Goal: Task Accomplishment & Management: Manage account settings

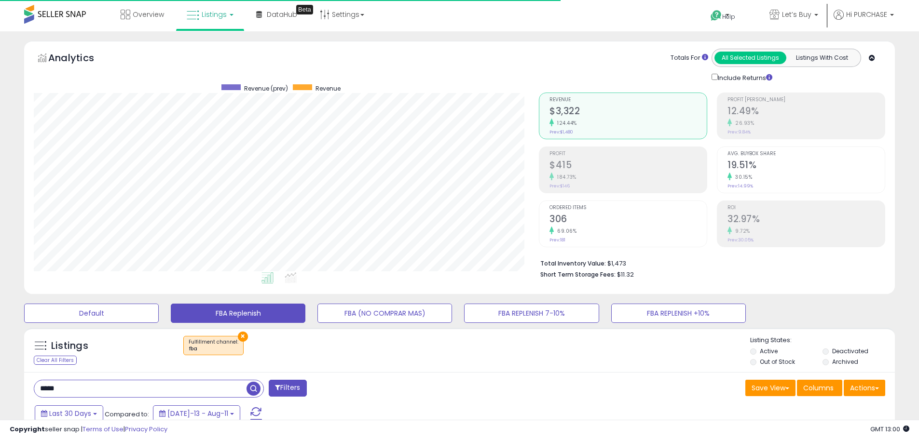
select select "**"
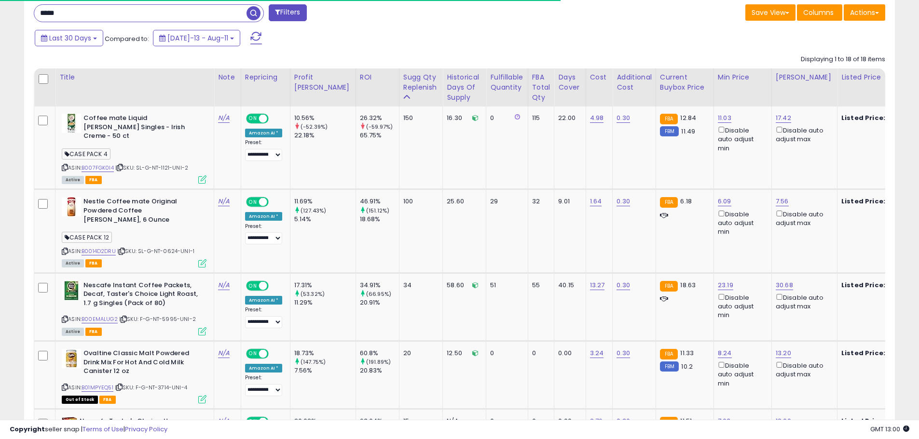
scroll to position [198, 505]
click at [169, 164] on span "| SKU: SL-G-NT-1121-UNI-2" at bounding box center [151, 168] width 73 height 8
copy span "1121"
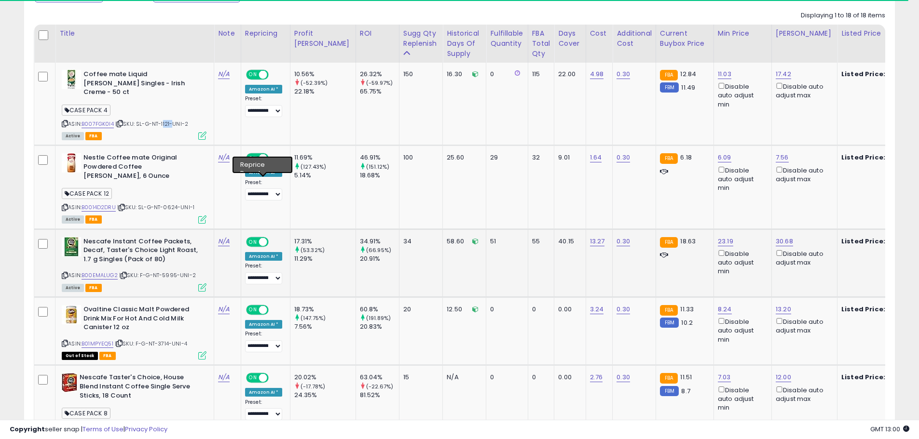
scroll to position [424, 0]
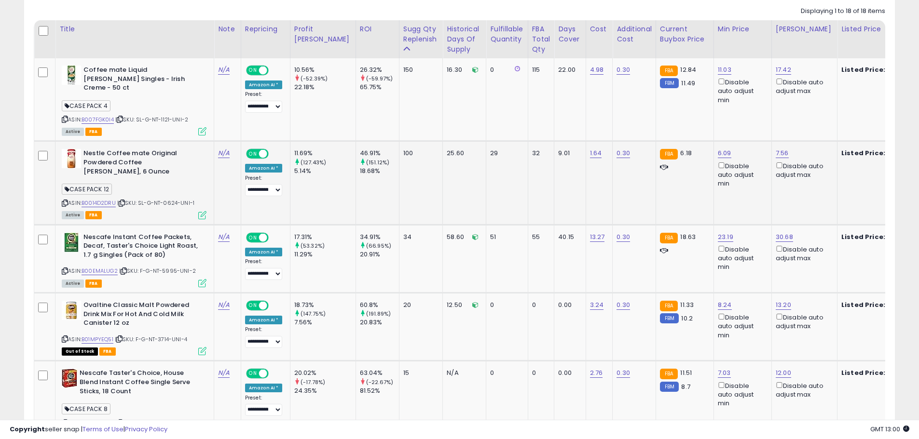
click at [171, 199] on span "| SKU: SL-G-NT-0624-UNI-1" at bounding box center [155, 203] width 77 height 8
copy span "0624"
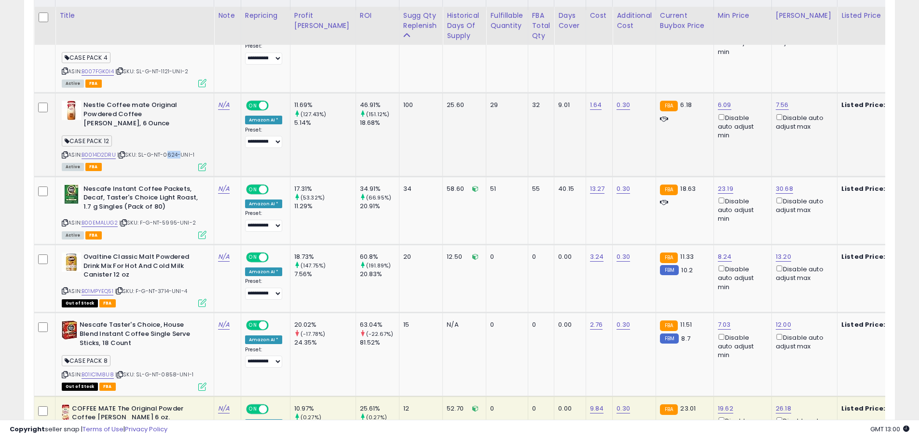
scroll to position [520, 0]
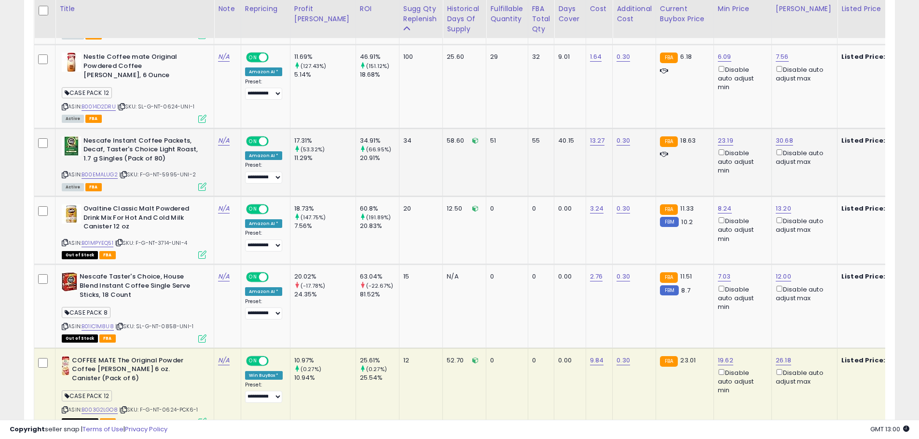
click at [170, 171] on span "| SKU: F-G-NT-5995-UNI-2" at bounding box center [157, 175] width 77 height 8
copy span "5995"
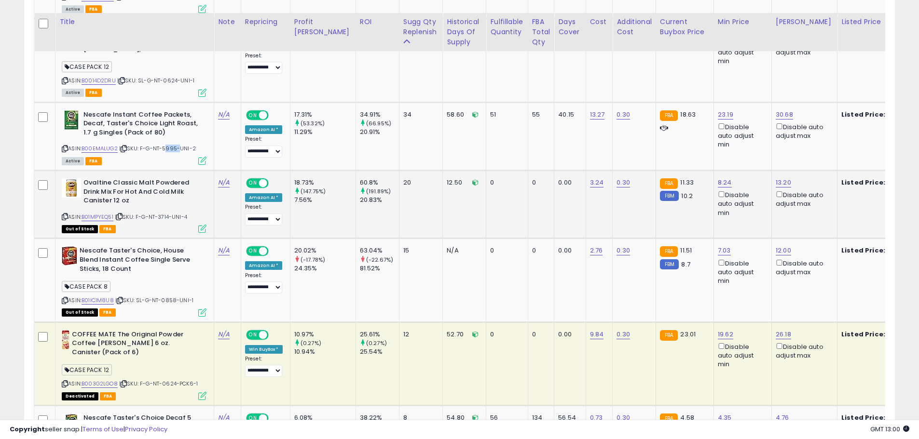
scroll to position [569, 0]
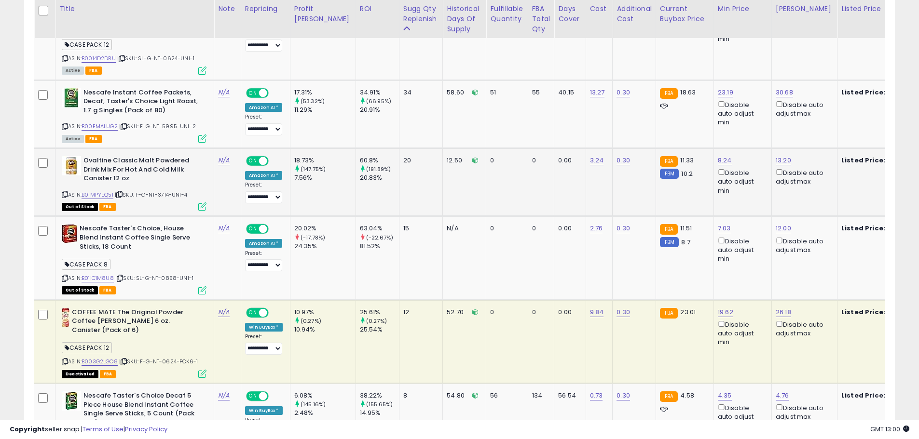
click at [167, 191] on span "| SKU: F-G-NT-3714-UNI-4" at bounding box center [151, 195] width 72 height 8
copy span "3714"
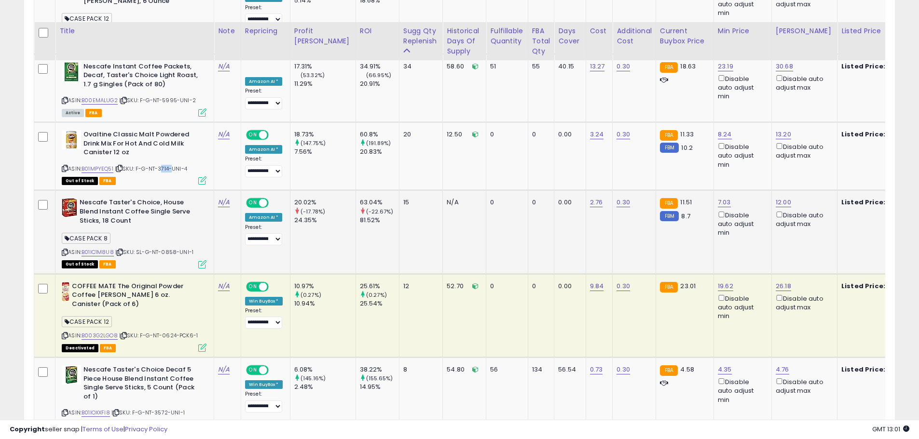
scroll to position [617, 0]
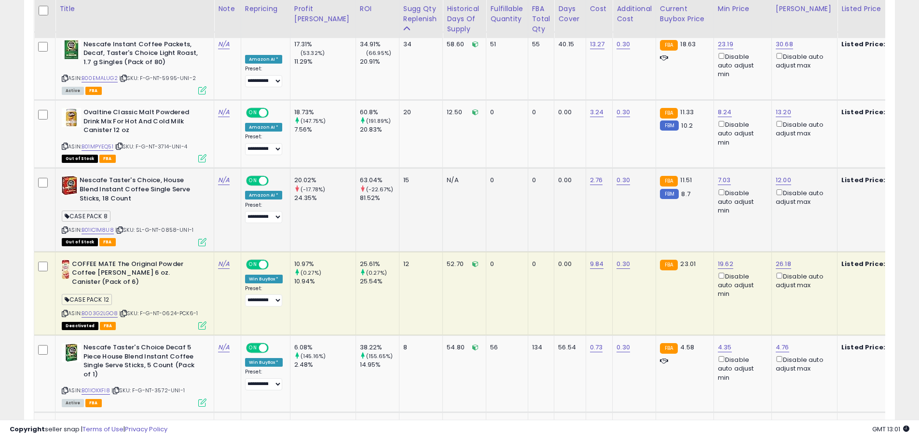
click at [168, 226] on span "| SKU: SL-G-NT-0858-UNI-1" at bounding box center [154, 230] width 78 height 8
copy span "0858"
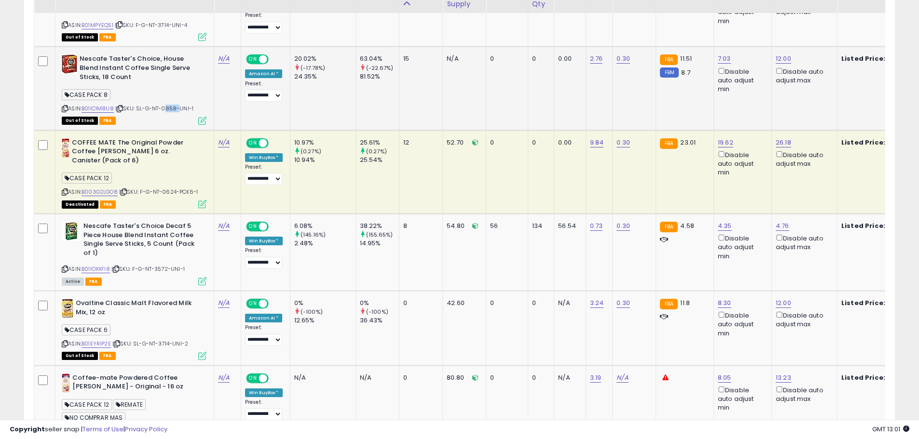
scroll to position [761, 0]
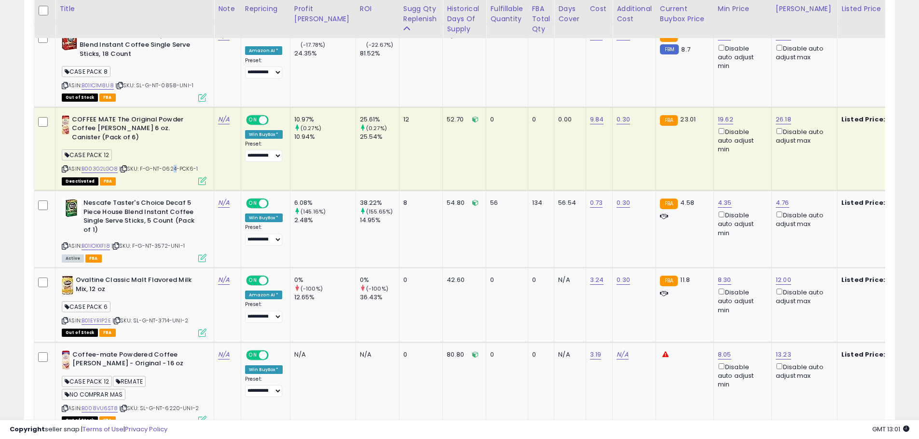
click at [174, 165] on span "| SKU: F-G-NT-0624-PCK6-1" at bounding box center [158, 169] width 79 height 8
click at [165, 165] on span "| SKU: F-G-NT-0624-PCK6-1" at bounding box center [158, 169] width 79 height 8
click at [173, 165] on span "| SKU: F-G-NT-0624-PCK6-1" at bounding box center [158, 169] width 79 height 8
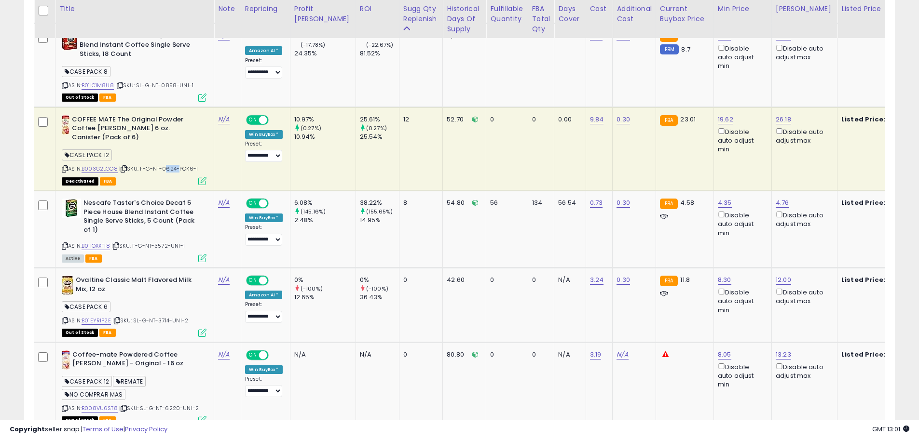
copy span "0624"
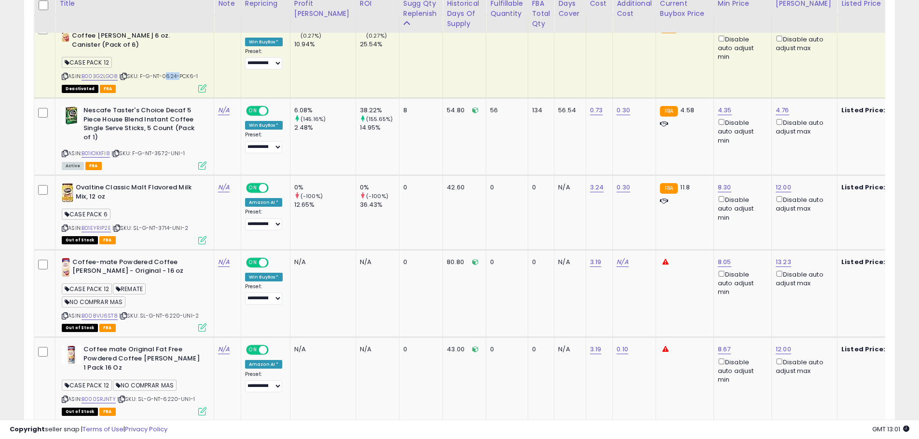
scroll to position [858, 0]
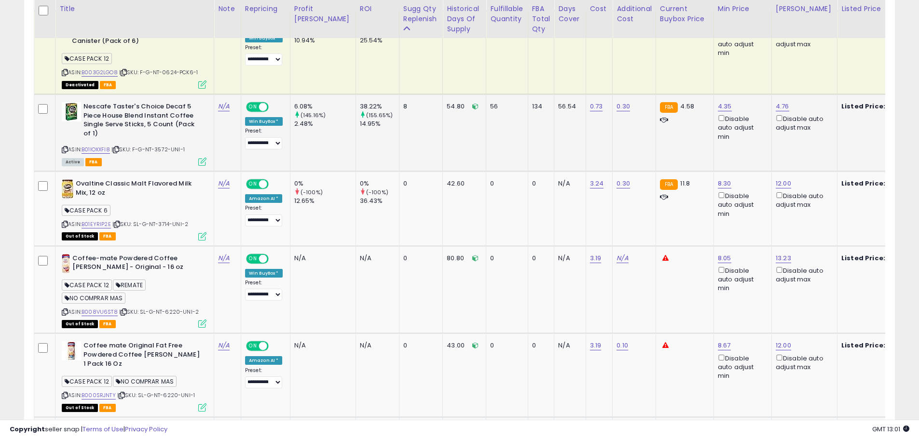
click at [164, 146] on span "| SKU: F-G-NT-3572-UNI-1" at bounding box center [147, 150] width 73 height 8
copy span "3572"
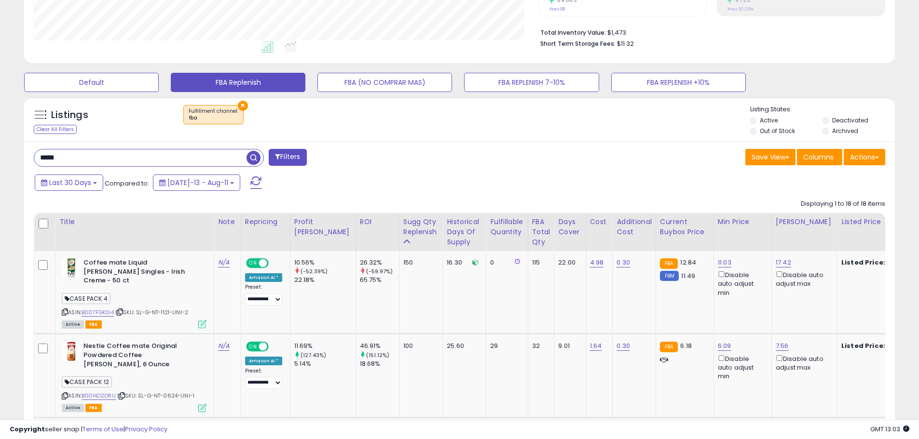
scroll to position [289, 0]
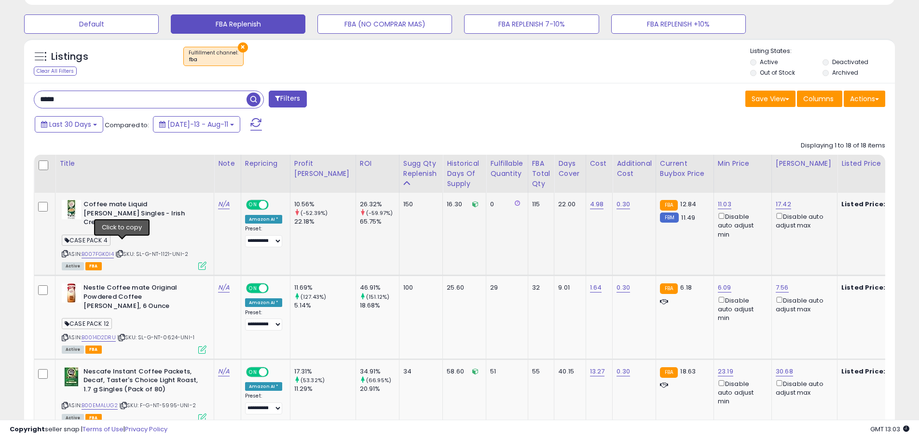
click at [122, 251] on icon at bounding box center [120, 253] width 6 height 5
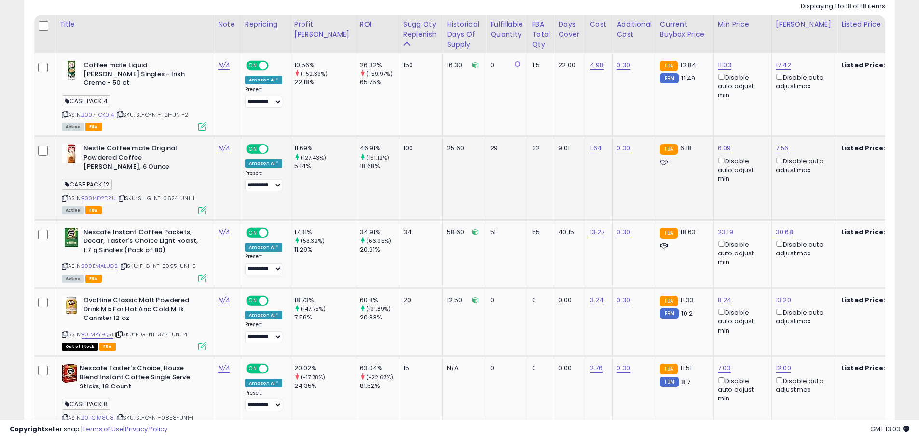
scroll to position [434, 0]
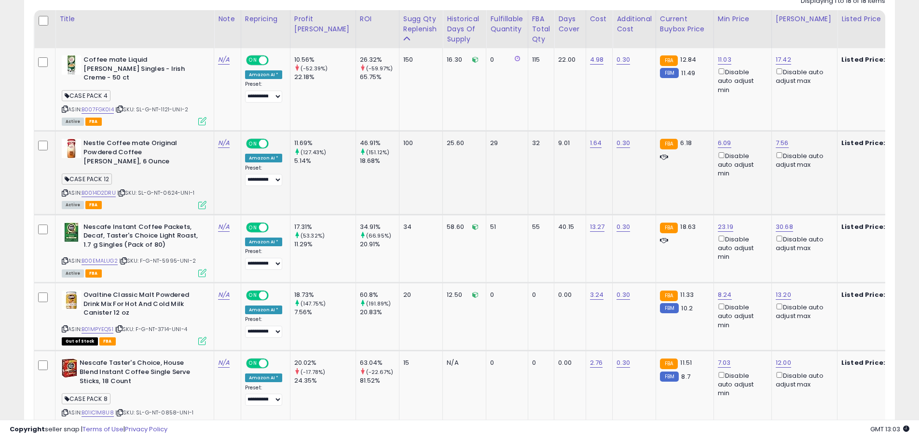
click at [169, 189] on span "| SKU: SL-G-NT-0624-UNI-1" at bounding box center [155, 193] width 77 height 8
copy span "0624"
drag, startPoint x: 382, startPoint y: 412, endPoint x: 538, endPoint y: 413, distance: 155.8
click at [538, 413] on div at bounding box center [459, 415] width 851 height 9
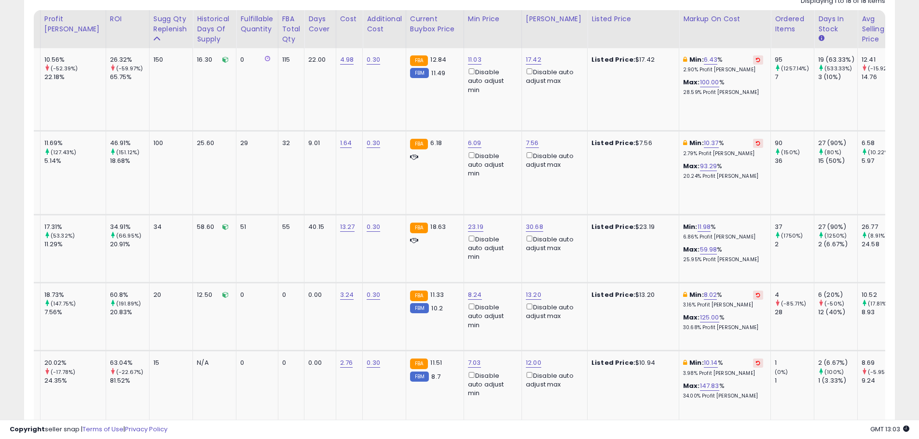
scroll to position [0, 0]
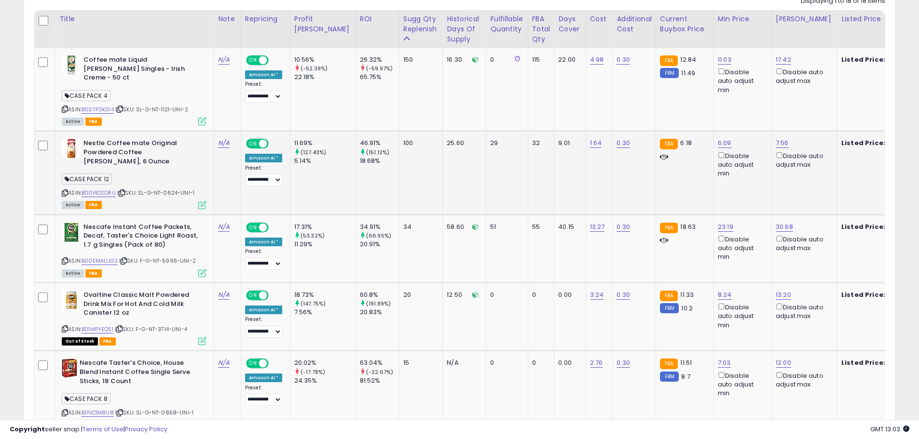
click at [125, 190] on icon at bounding box center [122, 192] width 6 height 5
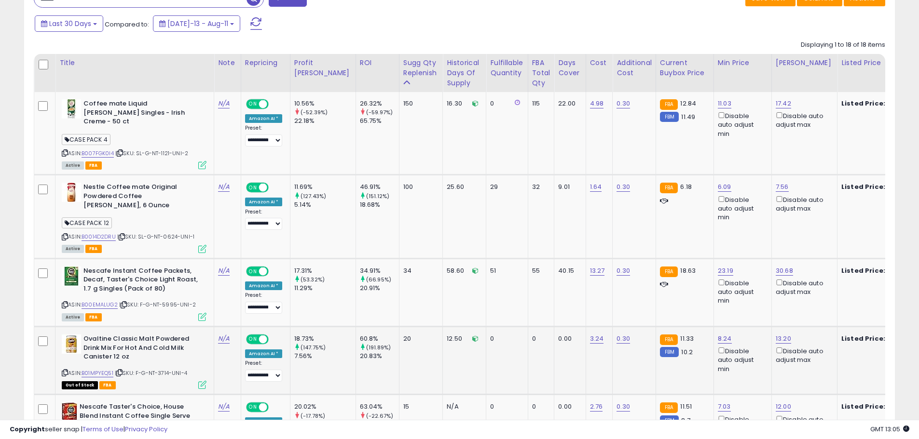
scroll to position [386, 0]
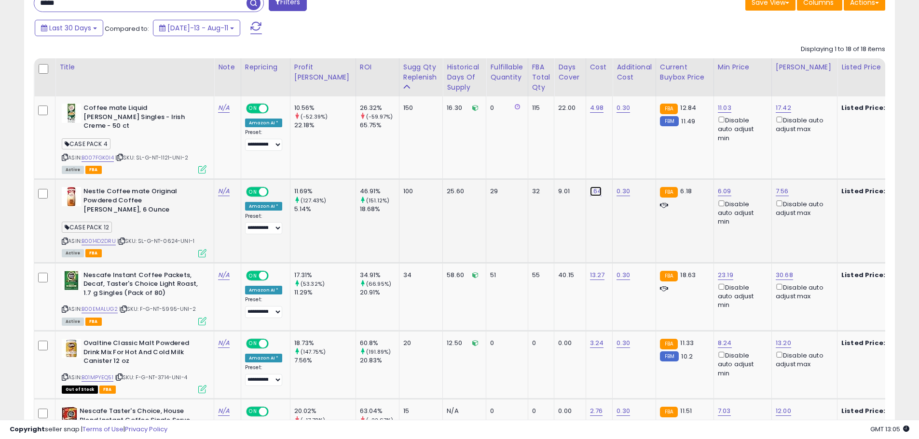
click at [590, 187] on link "1.64" at bounding box center [596, 192] width 12 height 10
type input "****"
click at [602, 157] on icon "submit" at bounding box center [600, 158] width 6 height 6
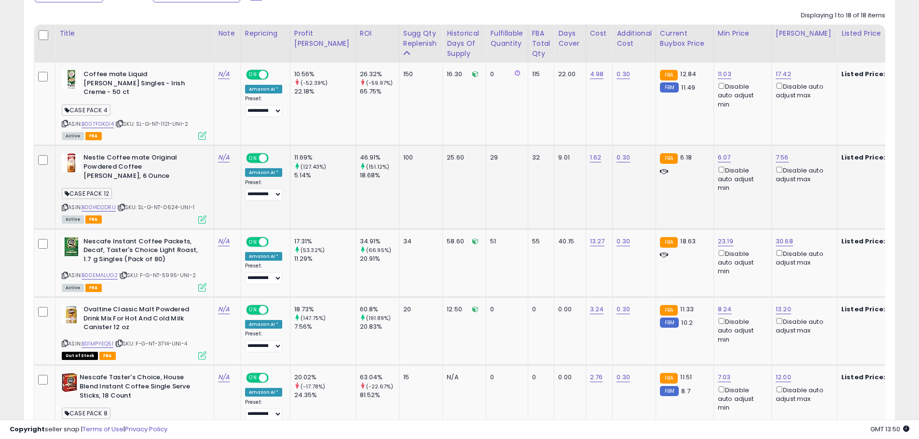
scroll to position [434, 0]
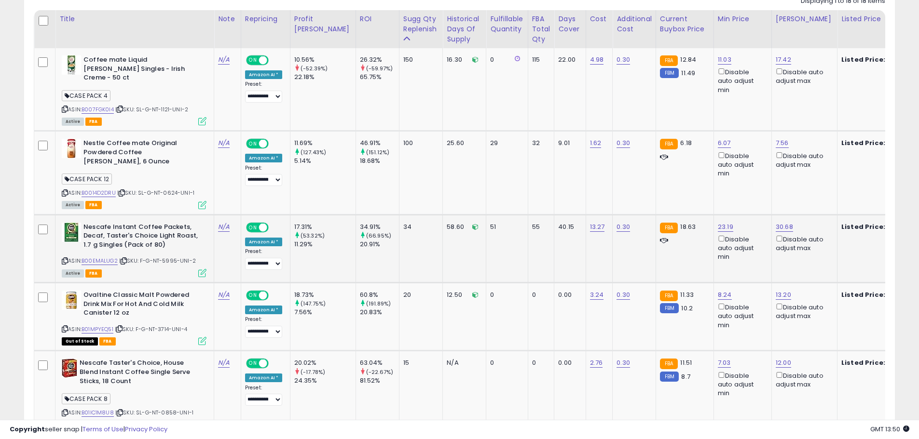
click at [125, 258] on icon at bounding box center [124, 260] width 6 height 5
click at [123, 258] on icon at bounding box center [124, 260] width 6 height 5
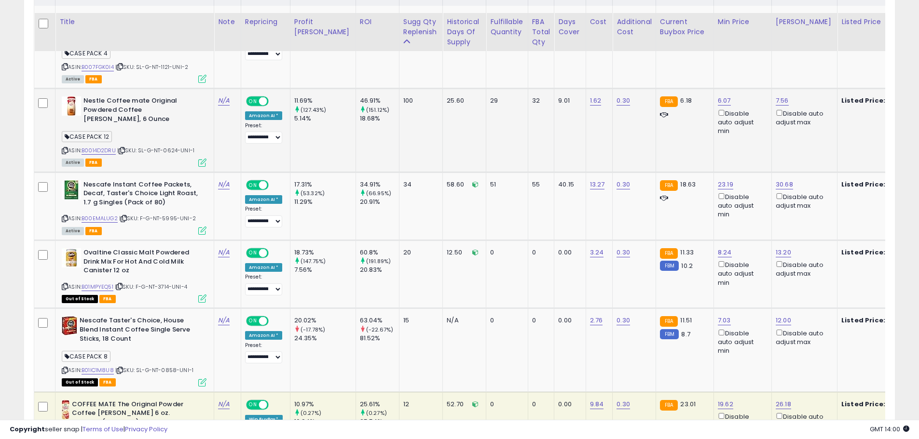
scroll to position [530, 0]
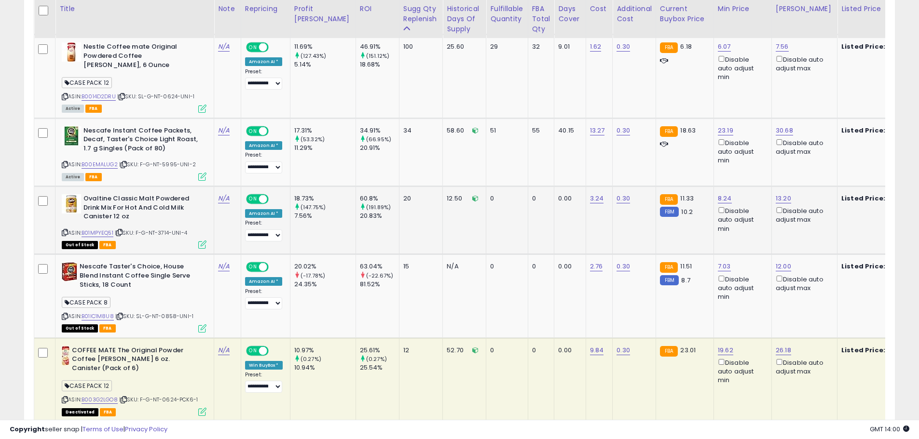
click at [122, 230] on icon at bounding box center [119, 232] width 6 height 5
click at [170, 161] on span "| SKU: F-G-NT-5995-UNI-2" at bounding box center [157, 165] width 77 height 8
copy span "5995"
drag, startPoint x: 549, startPoint y: 113, endPoint x: 530, endPoint y: 112, distance: 18.4
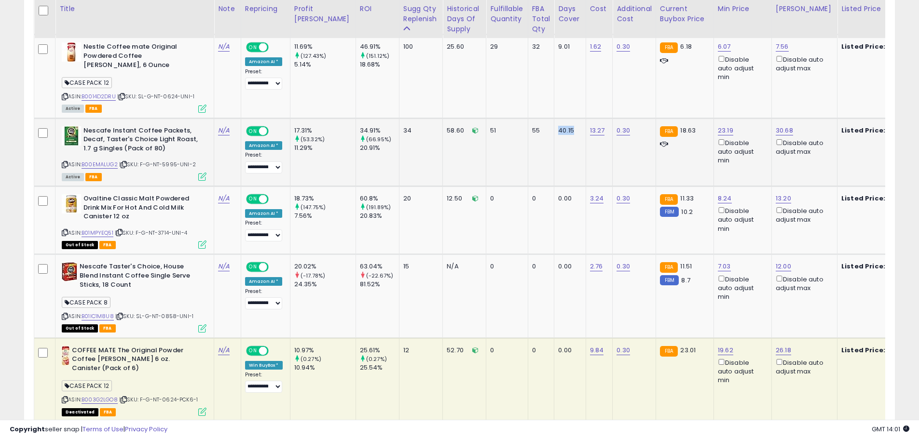
click at [530, 118] on tr "Nescafe Instant Coffee Packets, Decaf, Taster's Choice Light Roast, 1.7 g Singl…" at bounding box center [911, 152] width 1754 height 68
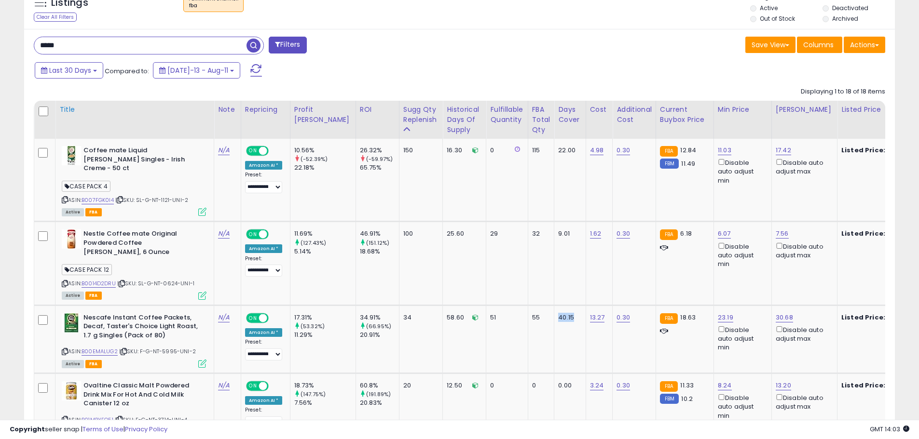
scroll to position [386, 0]
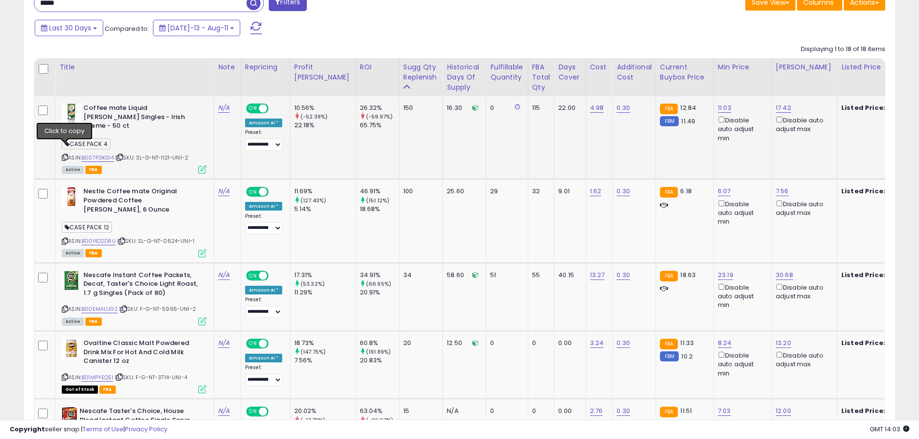
click at [63, 155] on icon at bounding box center [65, 157] width 6 height 5
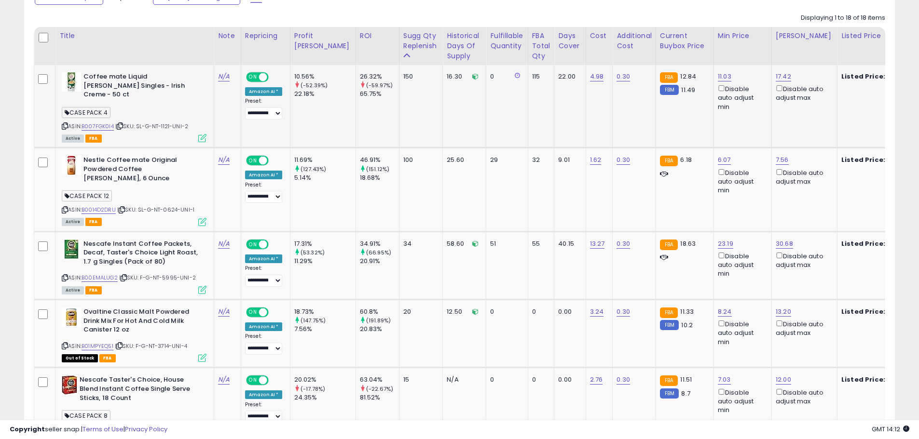
scroll to position [434, 0]
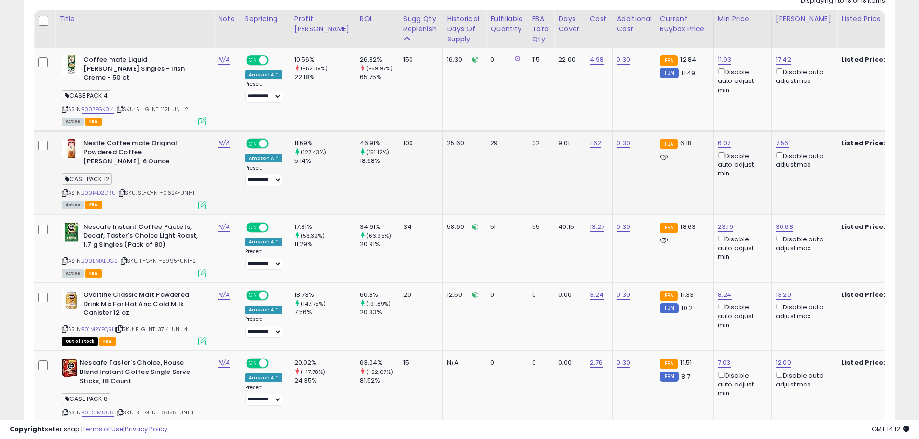
click at [65, 190] on icon at bounding box center [65, 192] width 6 height 5
click at [65, 258] on icon at bounding box center [65, 260] width 6 height 5
click at [166, 257] on span "| SKU: F-G-NT-5995-UNI-2" at bounding box center [157, 261] width 77 height 8
copy span "5995"
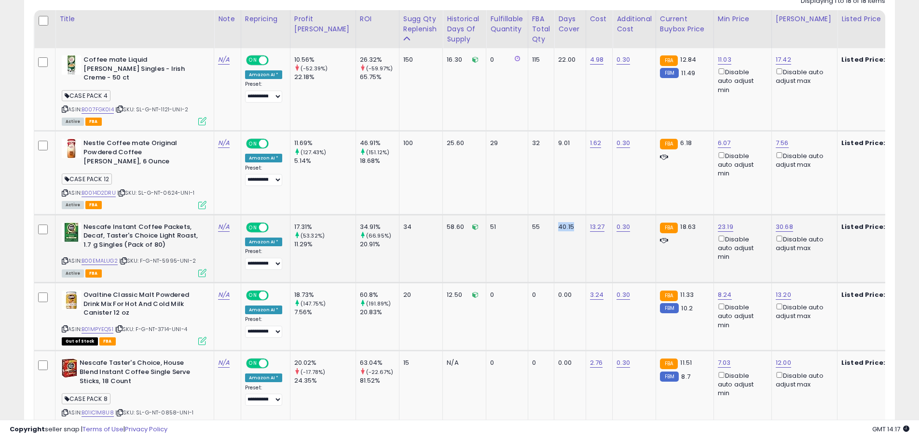
drag, startPoint x: 550, startPoint y: 209, endPoint x: 535, endPoint y: 208, distance: 15.0
click at [558, 223] on div "40.15" at bounding box center [568, 227] width 20 height 9
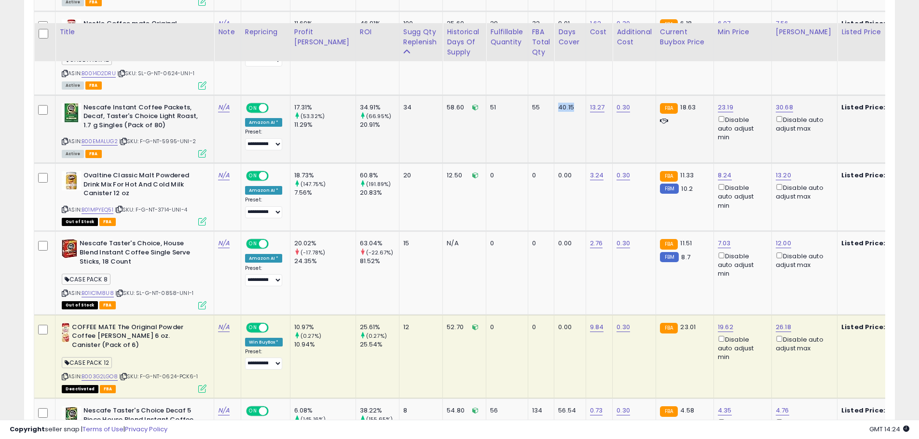
scroll to position [579, 0]
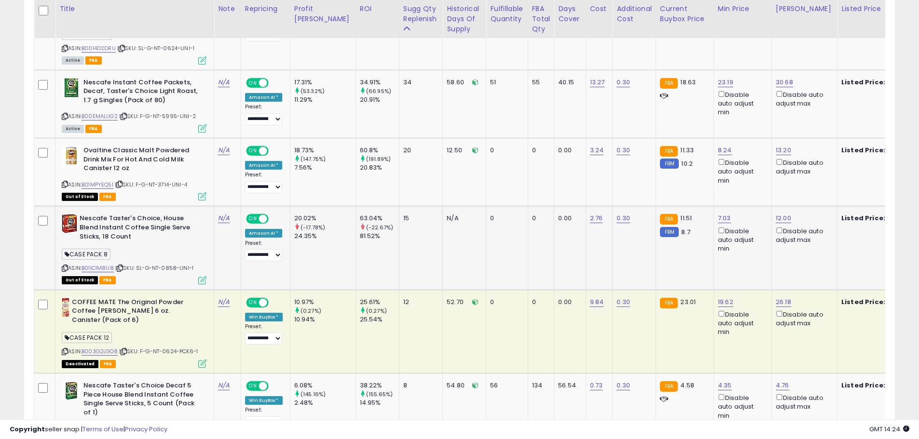
click at [170, 264] on span "| SKU: SL-G-NT-0858-UNI-1" at bounding box center [154, 268] width 78 height 8
click at [65, 266] on icon at bounding box center [65, 268] width 6 height 5
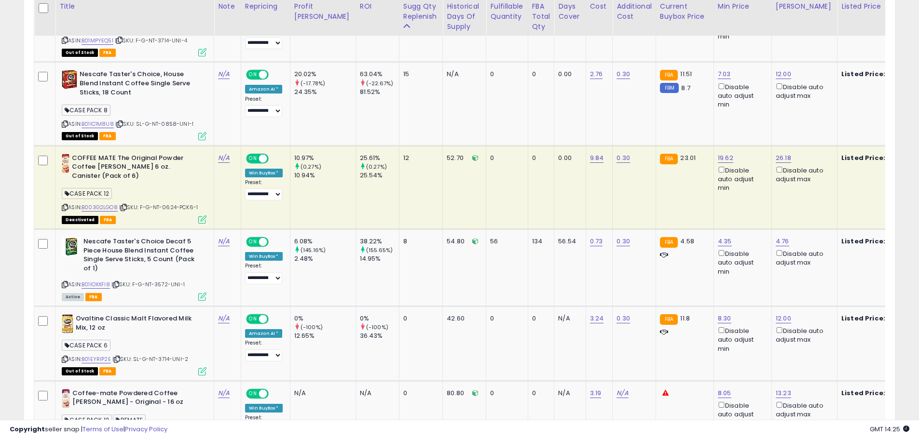
scroll to position [723, 0]
click at [162, 280] on span "| SKU: F-G-NT-3572-UNI-1" at bounding box center [147, 284] width 73 height 8
click at [64, 282] on icon at bounding box center [65, 284] width 6 height 5
click at [118, 282] on icon at bounding box center [116, 284] width 6 height 5
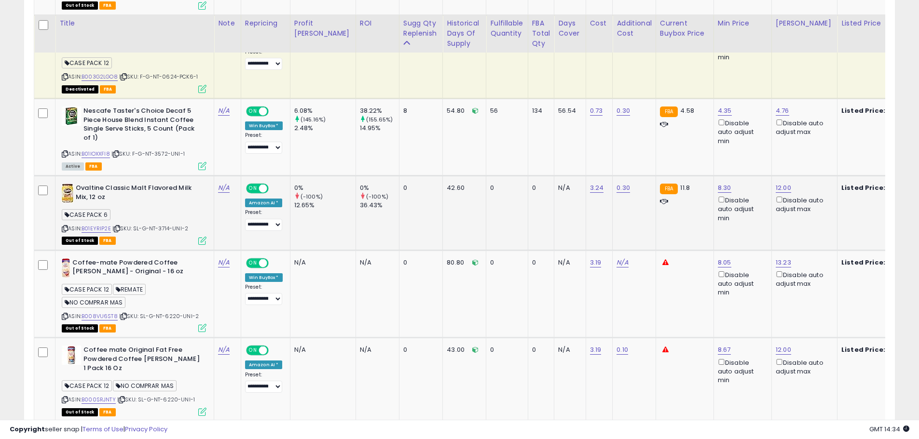
scroll to position [868, 0]
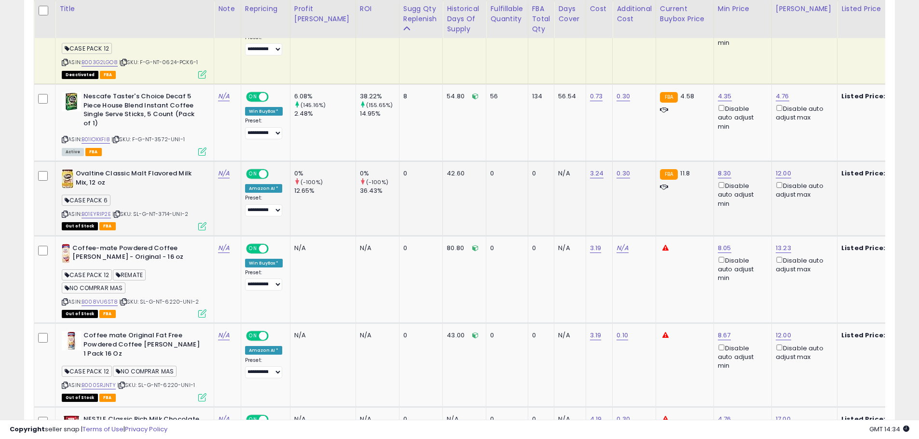
click at [162, 210] on span "| SKU: SL-G-NT-3714-UNI-2" at bounding box center [150, 214] width 76 height 8
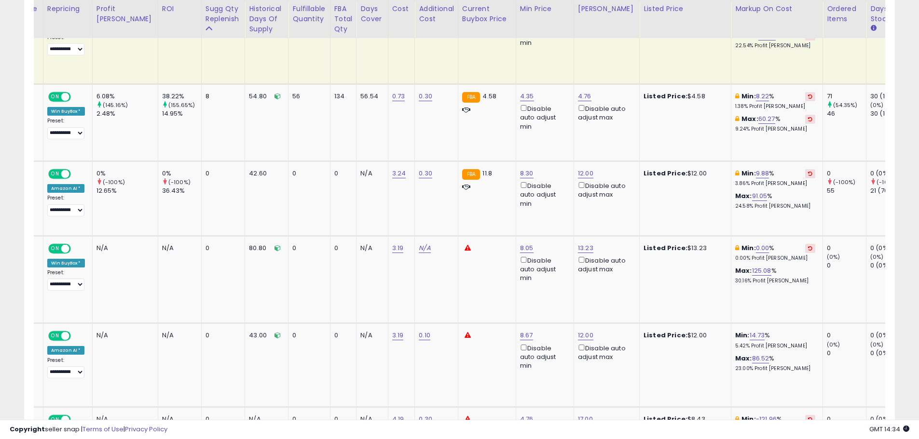
scroll to position [0, 0]
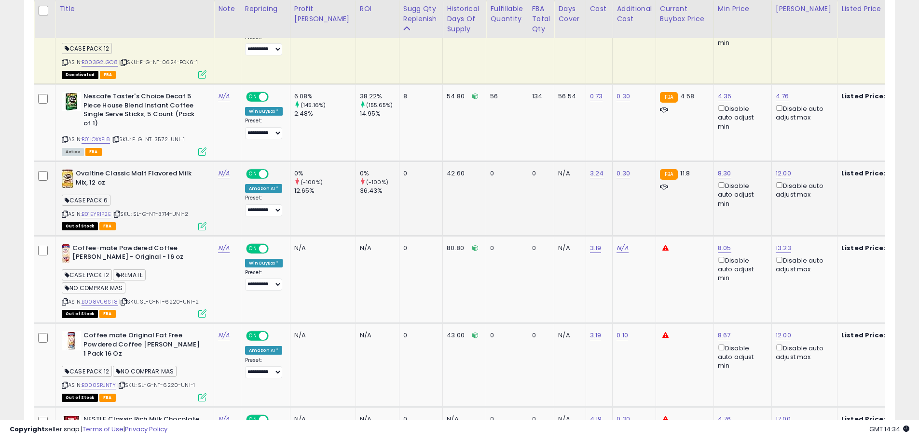
click at [118, 212] on icon at bounding box center [117, 214] width 6 height 5
click at [64, 212] on icon at bounding box center [65, 214] width 6 height 5
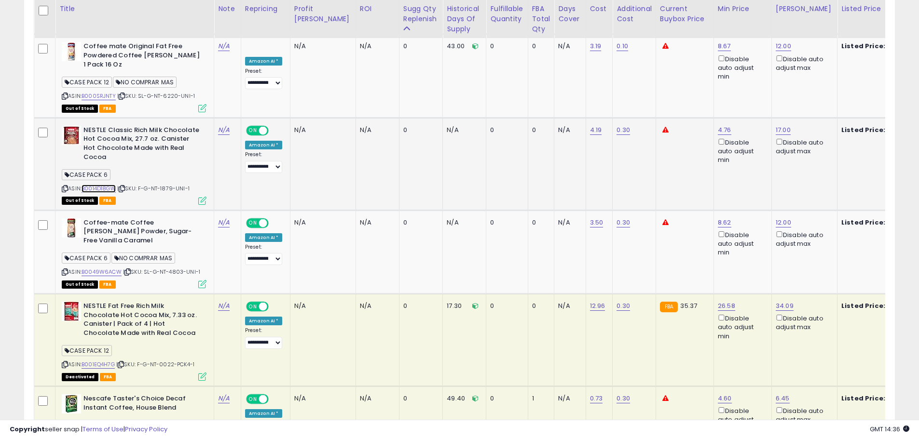
click at [108, 185] on link "B0014D18GW" at bounding box center [98, 189] width 34 height 8
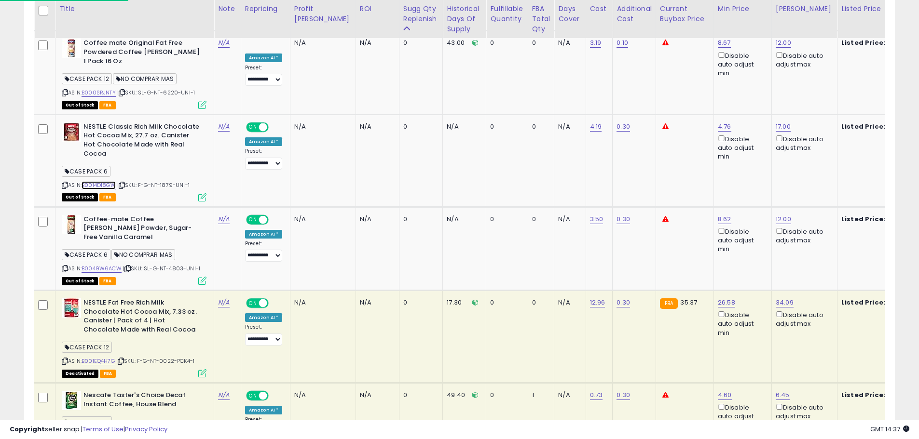
scroll to position [1157, 0]
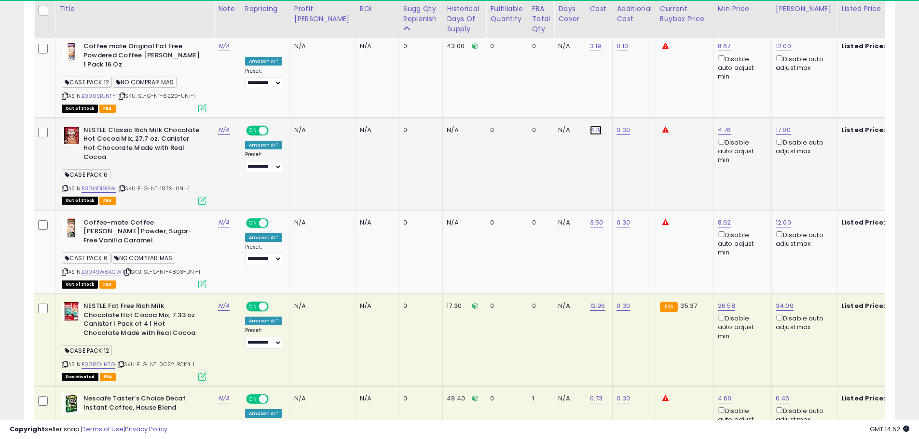
click at [590, 125] on link "4.19" at bounding box center [596, 130] width 12 height 10
drag, startPoint x: 531, startPoint y: 89, endPoint x: 488, endPoint y: 89, distance: 42.9
click at [488, 89] on tbody "Coffee mate Liquid [PERSON_NAME] Singles - Irish Creme - 50 ct CASE PACK 4 ASIN…" at bounding box center [911, 59] width 1754 height 1468
click at [519, 91] on input "*****" at bounding box center [545, 89] width 86 height 16
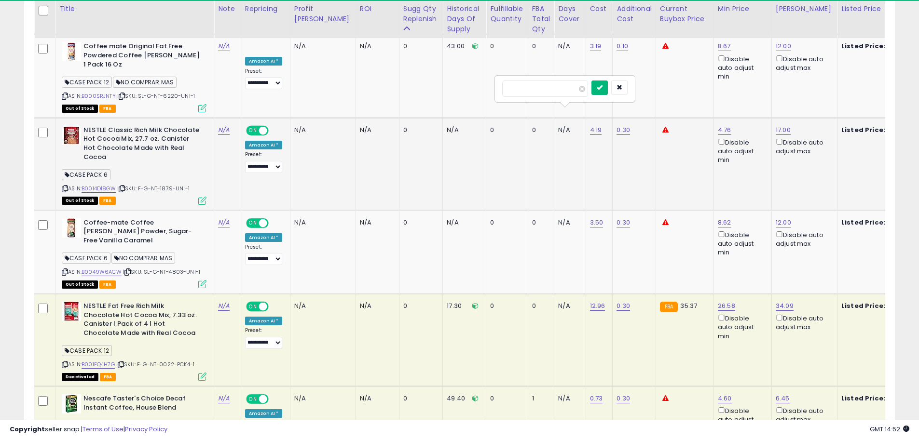
type input "****"
click at [602, 87] on icon "submit" at bounding box center [600, 87] width 6 height 6
click at [616, 125] on link "0.30" at bounding box center [623, 130] width 14 height 10
drag, startPoint x: 565, startPoint y: 92, endPoint x: 530, endPoint y: 93, distance: 34.3
click at [530, 93] on input "****" at bounding box center [573, 89] width 86 height 16
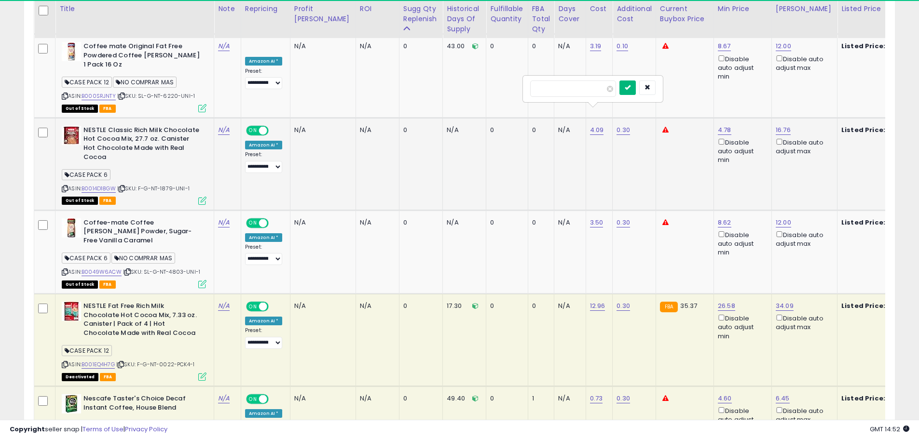
type input "****"
click at [630, 86] on icon "submit" at bounding box center [628, 87] width 6 height 6
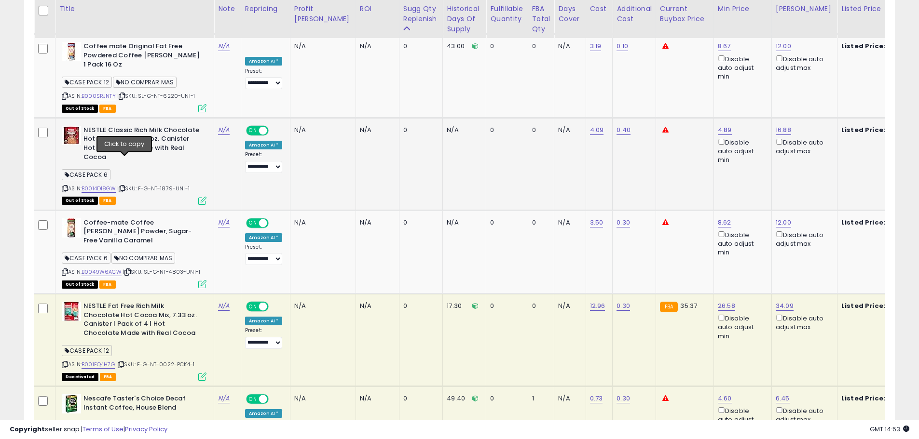
click at [123, 186] on icon at bounding box center [122, 188] width 6 height 5
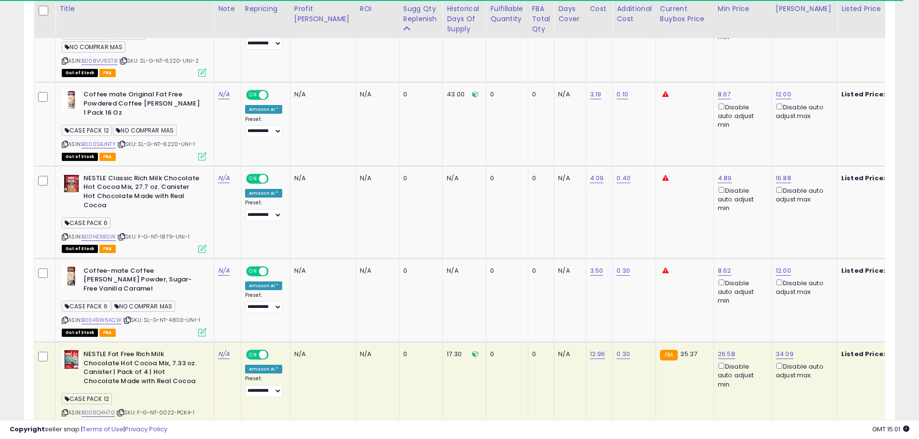
scroll to position [0, 0]
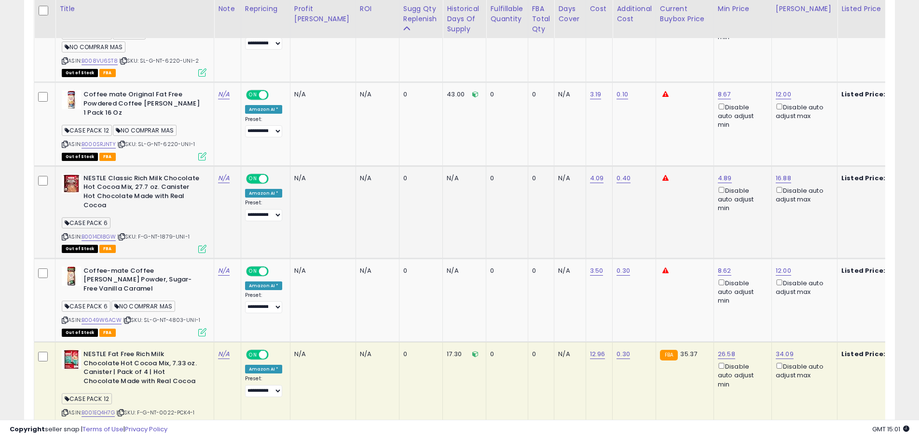
click at [199, 245] on icon at bounding box center [202, 249] width 8 height 8
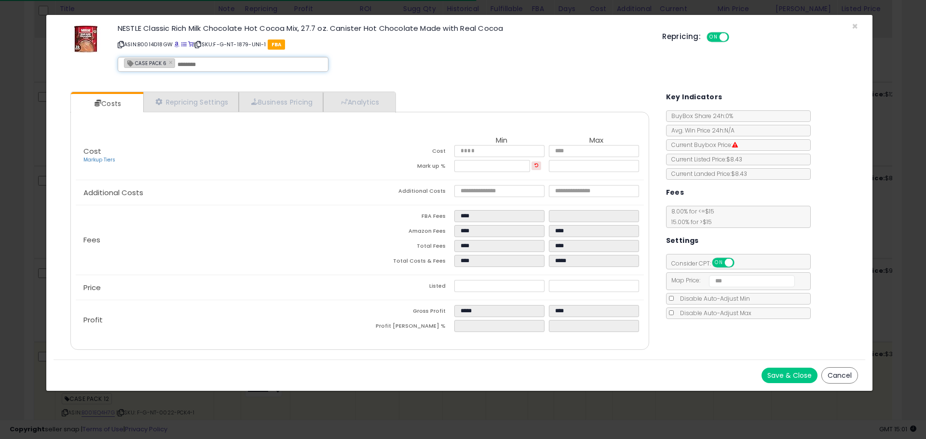
click at [212, 67] on input "text" at bounding box center [249, 64] width 145 height 9
type input "*"
type input "**********"
click at [408, 44] on p "ASIN: B0014D18GW | SKU: F-G-NT-1879-UNI-1 FBA" at bounding box center [383, 44] width 530 height 15
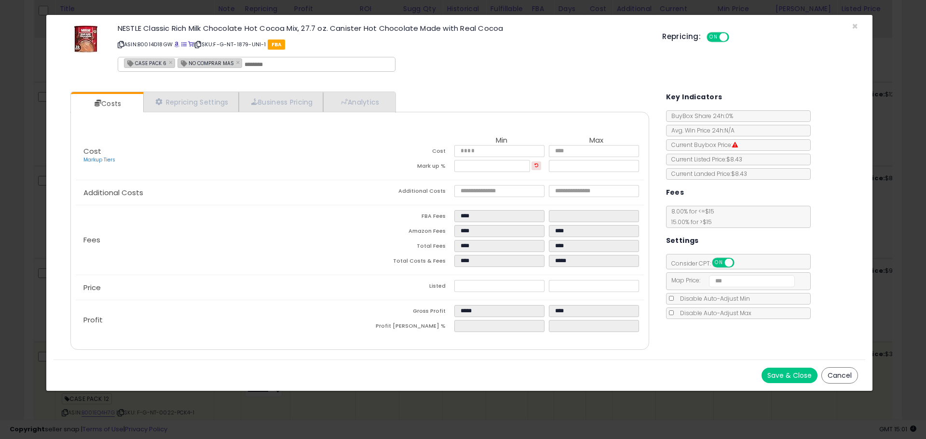
click at [803, 376] on button "Save & Close" at bounding box center [789, 375] width 56 height 15
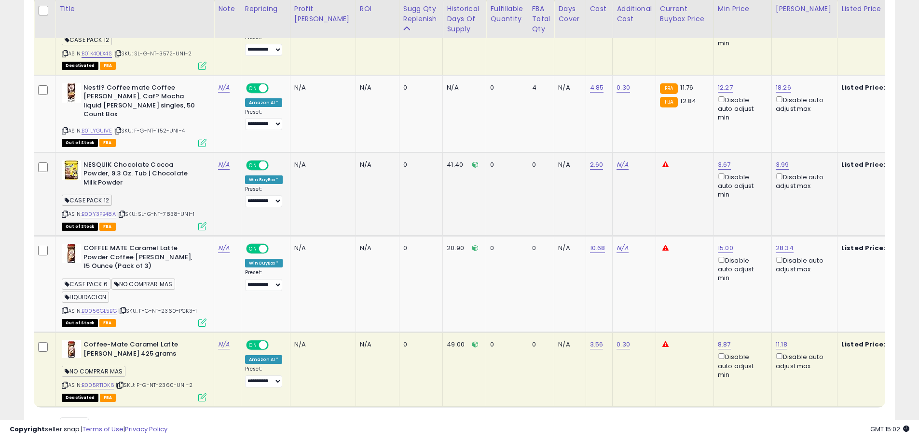
click at [201, 222] on icon at bounding box center [202, 226] width 8 height 8
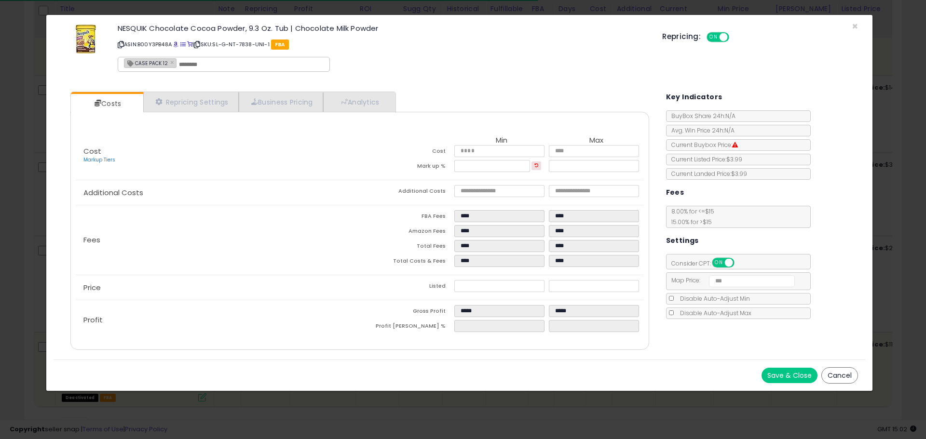
click at [204, 62] on input "text" at bounding box center [251, 64] width 145 height 9
type input "**********"
click at [373, 71] on div "**********" at bounding box center [382, 49] width 544 height 55
click at [786, 379] on button "Save & Close" at bounding box center [789, 375] width 56 height 15
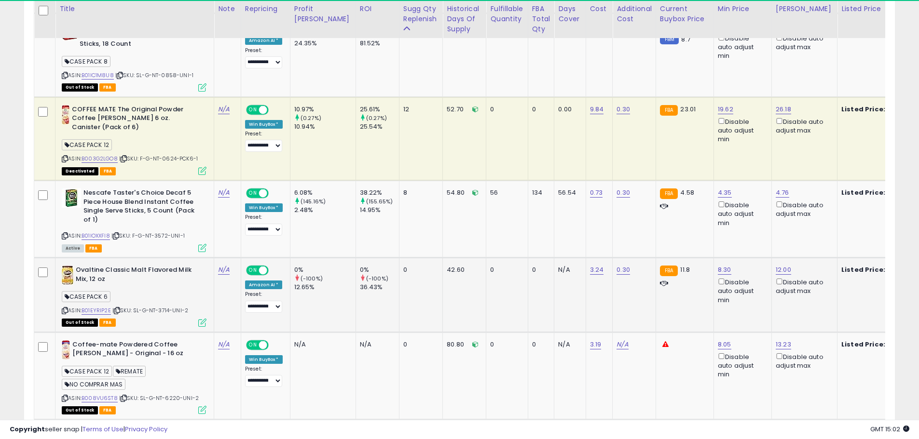
click at [166, 307] on span "| SKU: SL-G-NT-3714-UNI-2" at bounding box center [150, 311] width 76 height 8
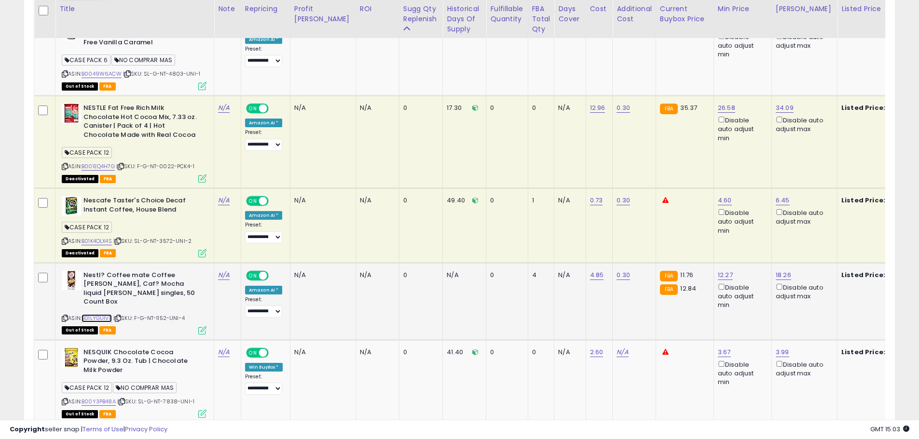
click at [99, 314] on link "B01LYGUIVE" at bounding box center [96, 318] width 30 height 8
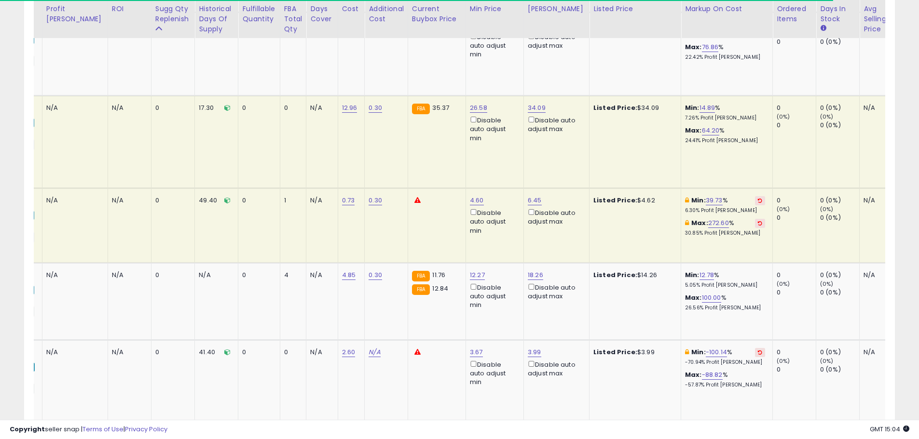
scroll to position [0, 206]
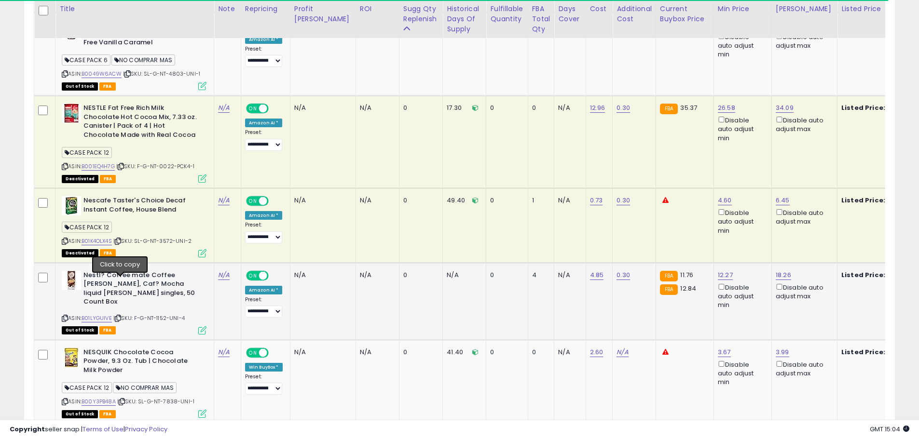
click at [121, 316] on icon at bounding box center [118, 318] width 6 height 5
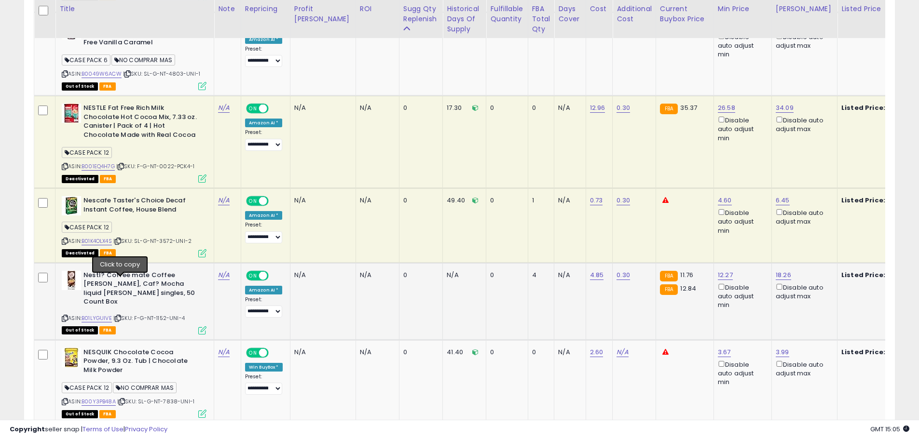
click at [121, 316] on icon at bounding box center [118, 318] width 6 height 5
click at [120, 316] on icon at bounding box center [118, 318] width 6 height 5
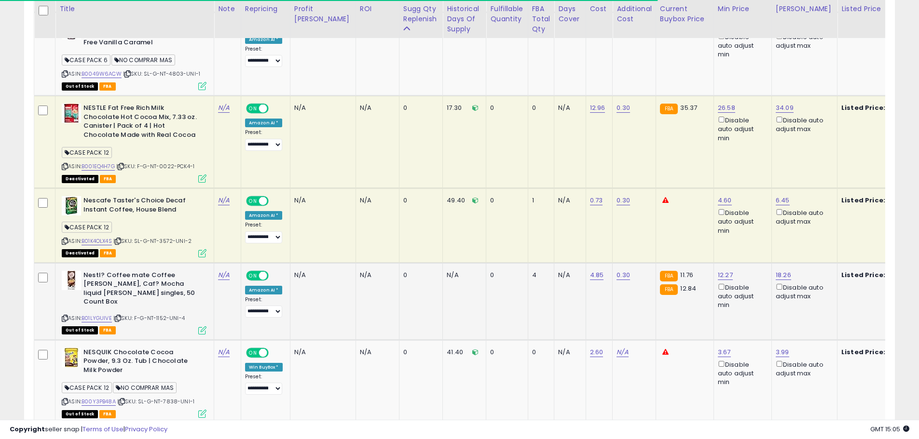
click at [65, 316] on icon at bounding box center [65, 318] width 6 height 5
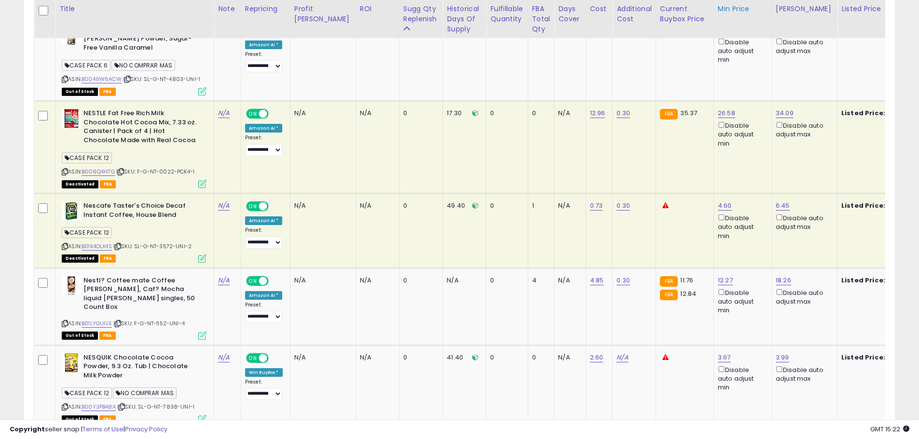
scroll to position [770, 0]
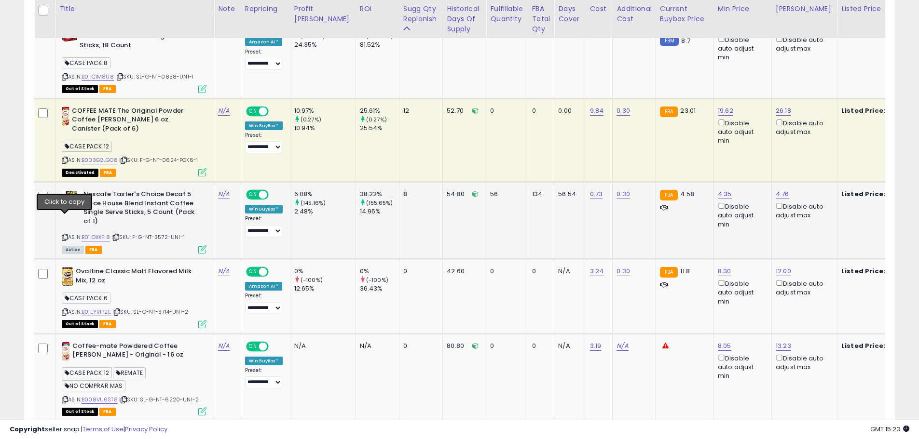
click at [65, 235] on icon at bounding box center [65, 237] width 6 height 5
